Goal: Find specific page/section: Find specific page/section

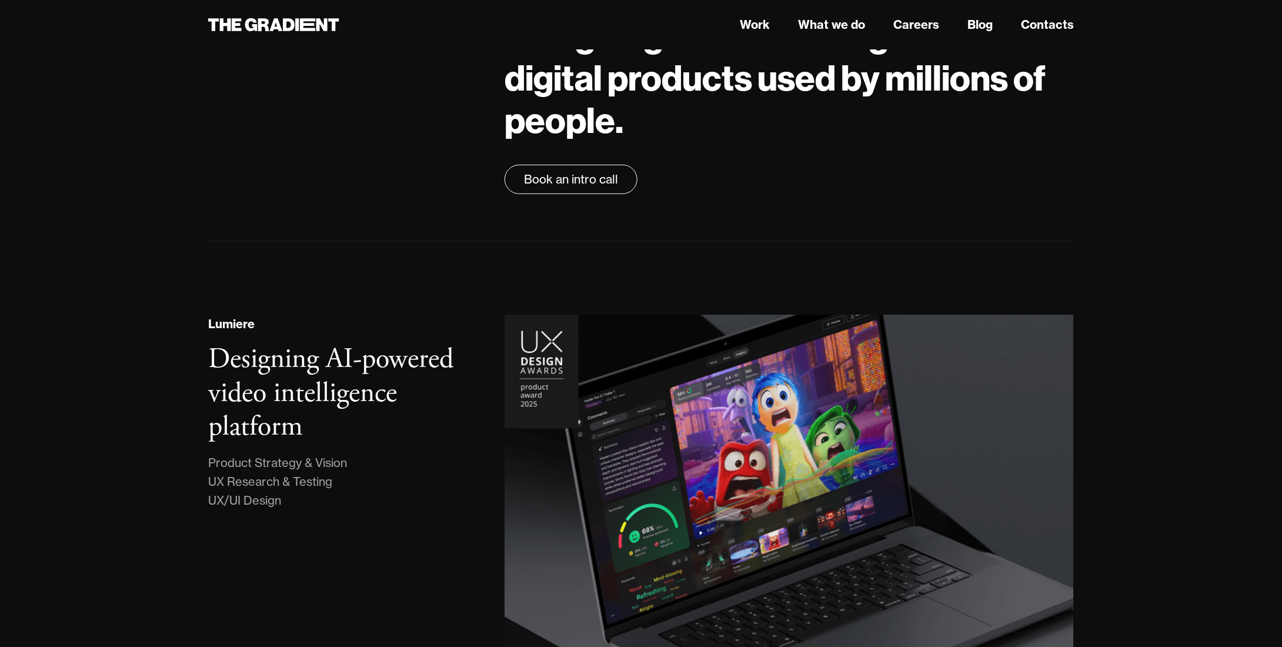
scroll to position [235, 0]
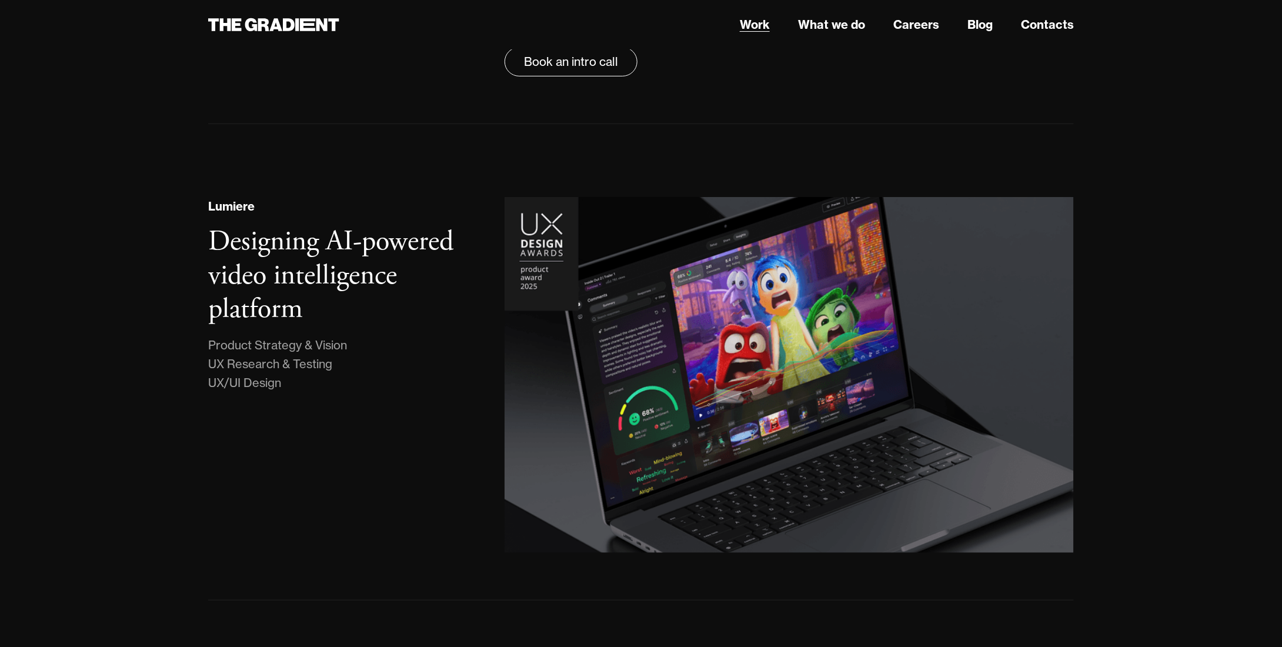
click at [758, 22] on link "Work" at bounding box center [755, 25] width 30 height 18
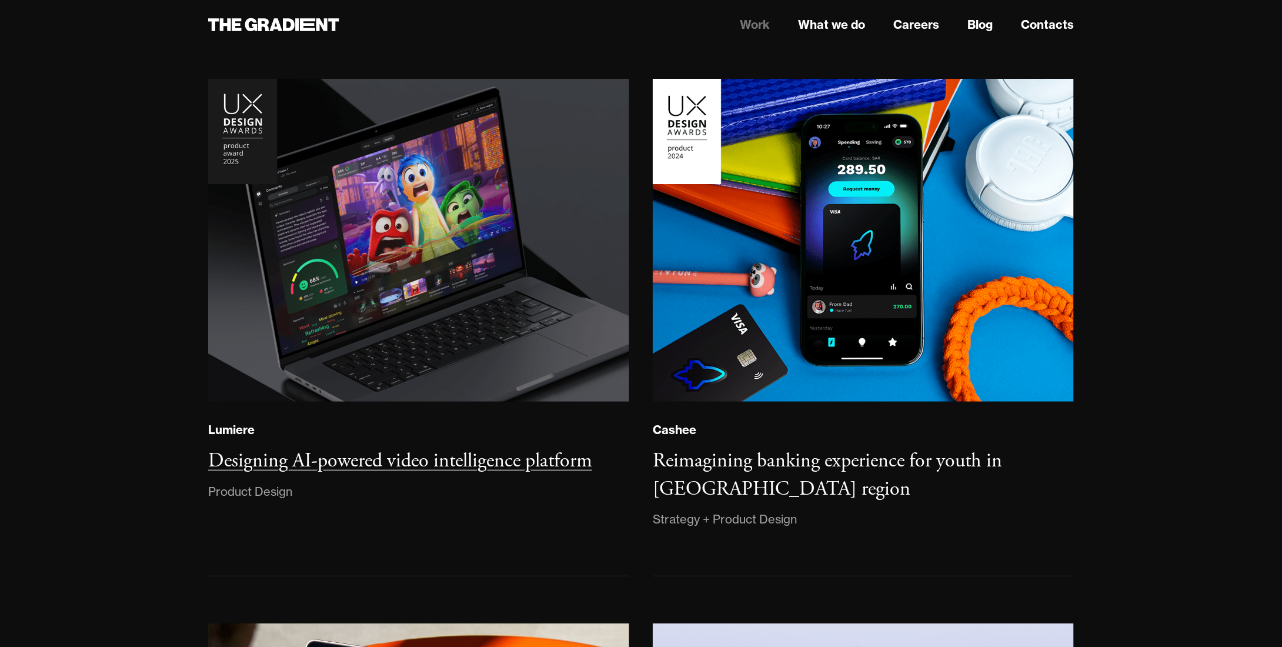
scroll to position [353, 0]
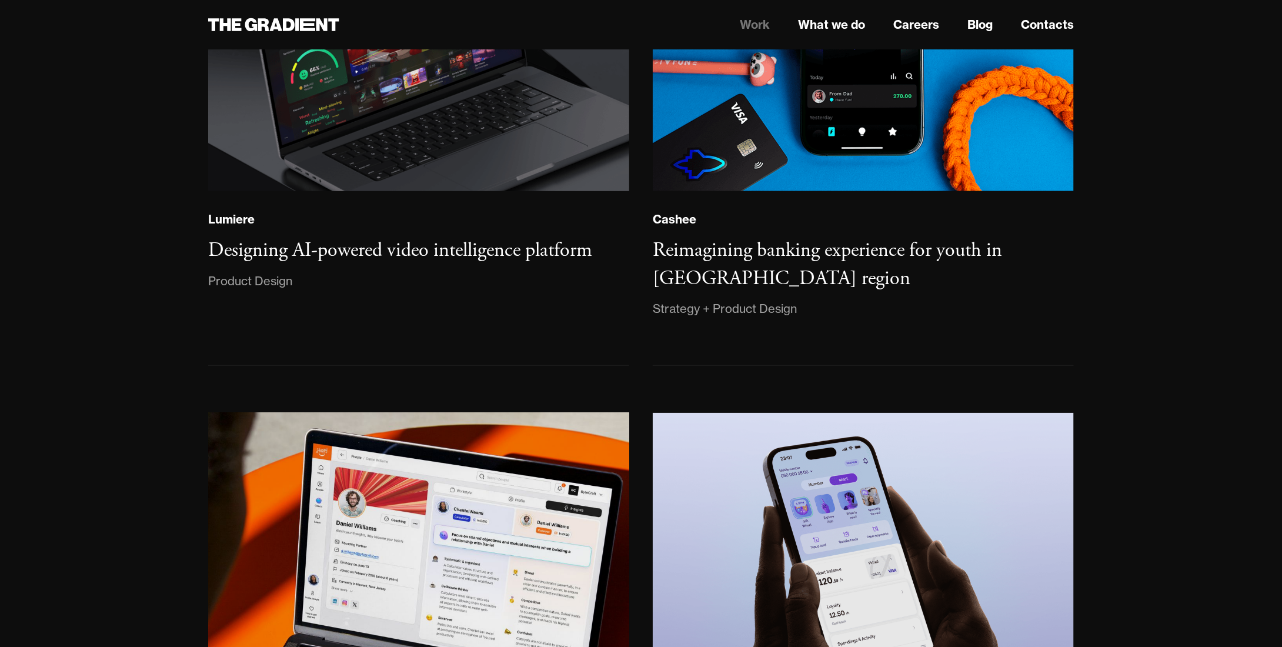
click at [523, 495] on img at bounding box center [419, 574] width 422 height 324
